Goal: Task Accomplishment & Management: Complete application form

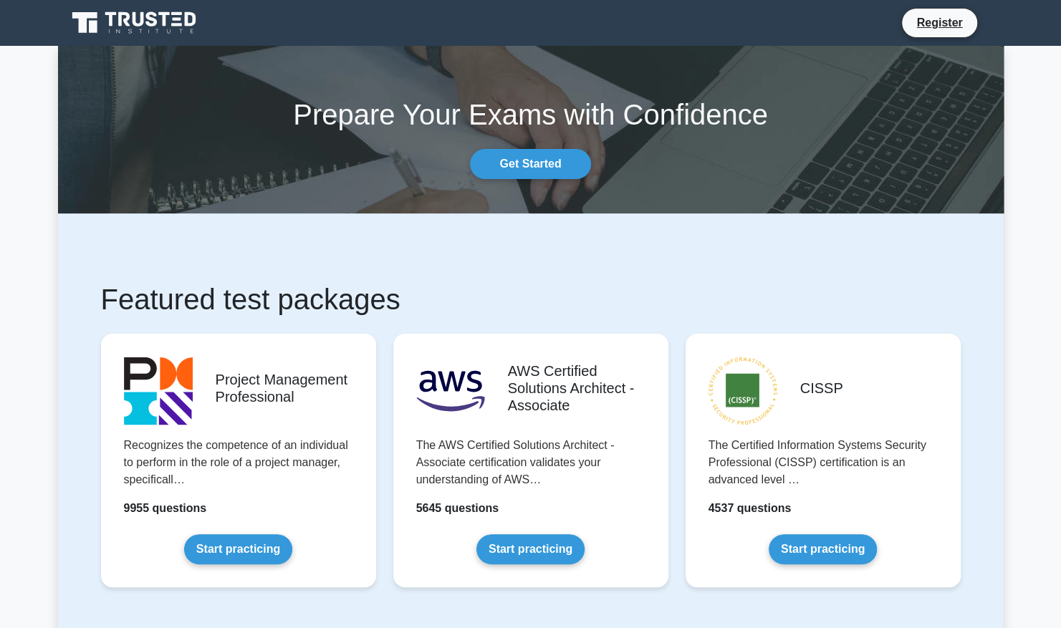
click at [173, 14] on icon at bounding box center [177, 13] width 11 height 3
click at [510, 163] on link "Get Started" at bounding box center [530, 164] width 120 height 30
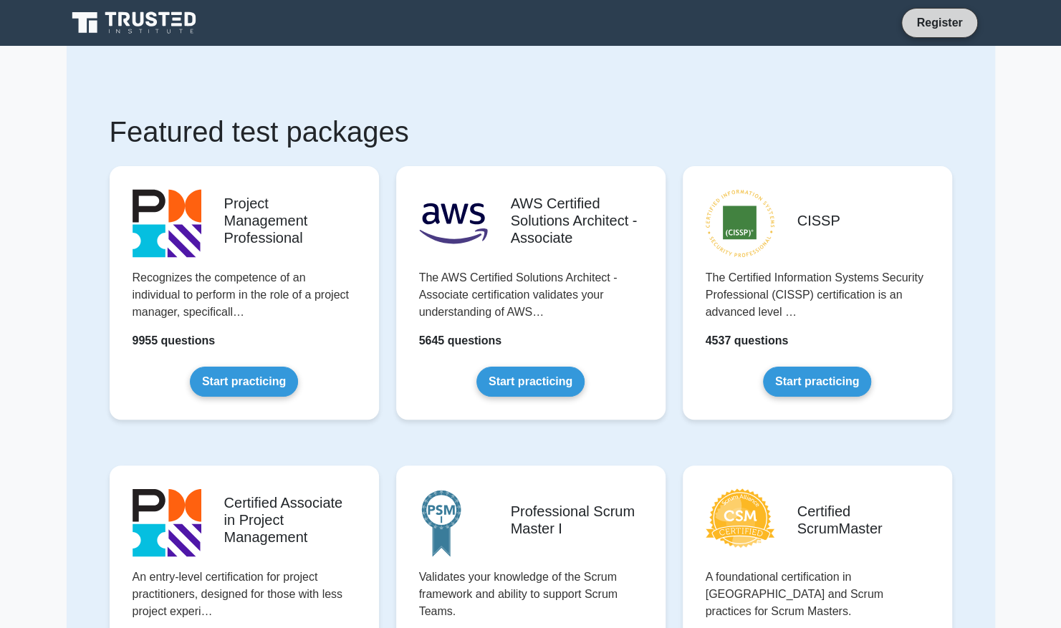
click at [942, 25] on link "Register" at bounding box center [938, 23] width 63 height 18
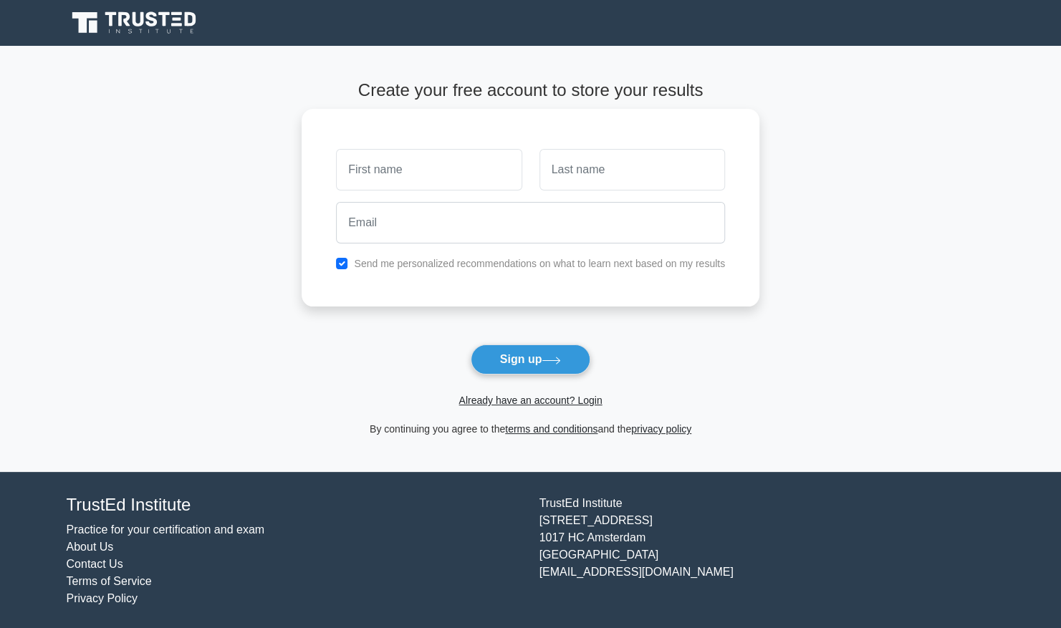
click at [480, 162] on input "text" at bounding box center [428, 170] width 185 height 42
click at [434, 193] on div at bounding box center [428, 169] width 203 height 53
